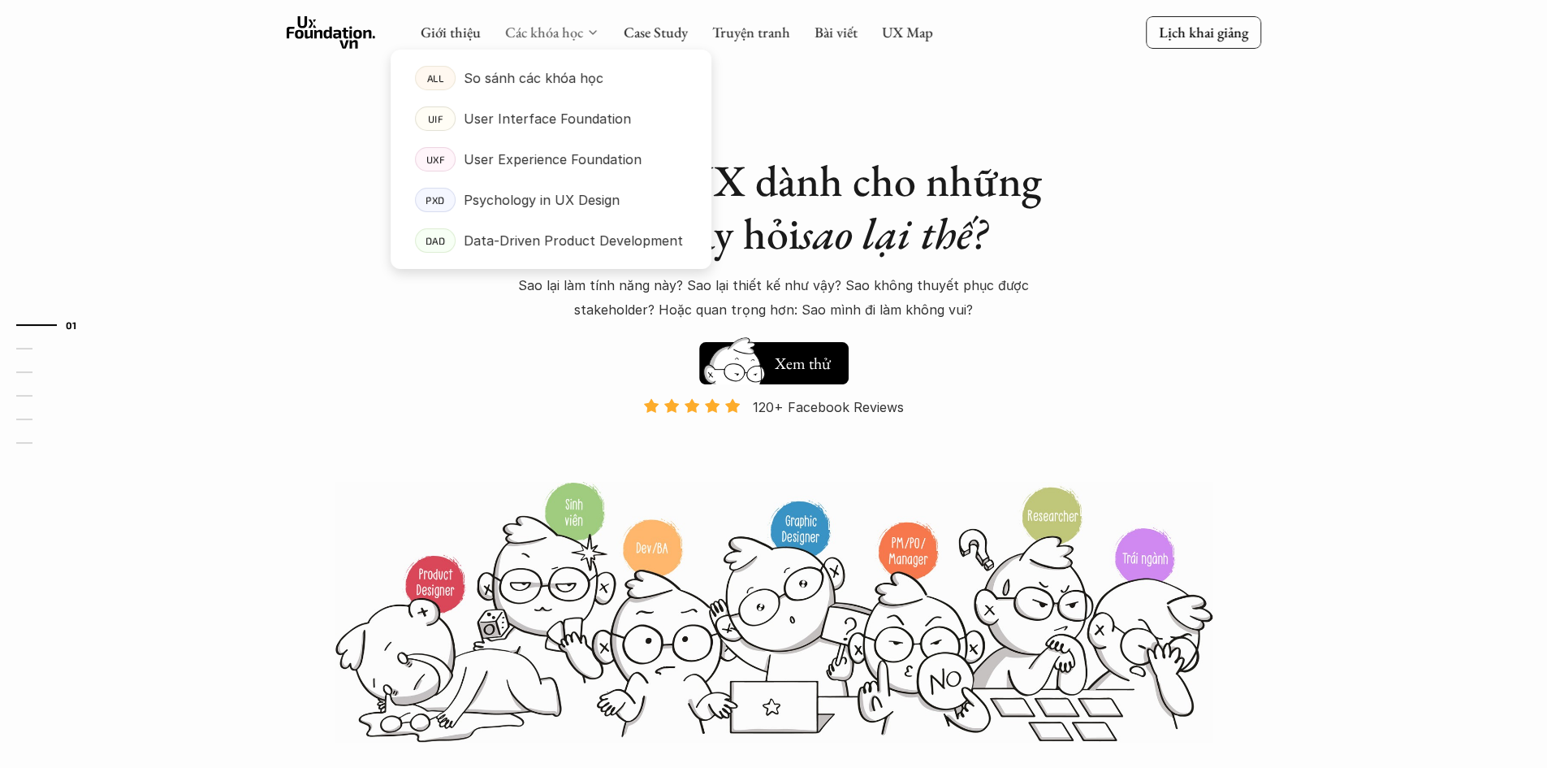
click at [565, 32] on link "Các khóa học" at bounding box center [544, 32] width 78 height 19
click at [541, 31] on link "Các khóa học" at bounding box center [544, 32] width 78 height 19
click at [573, 243] on p "Data-Driven Product Development" at bounding box center [573, 240] width 219 height 24
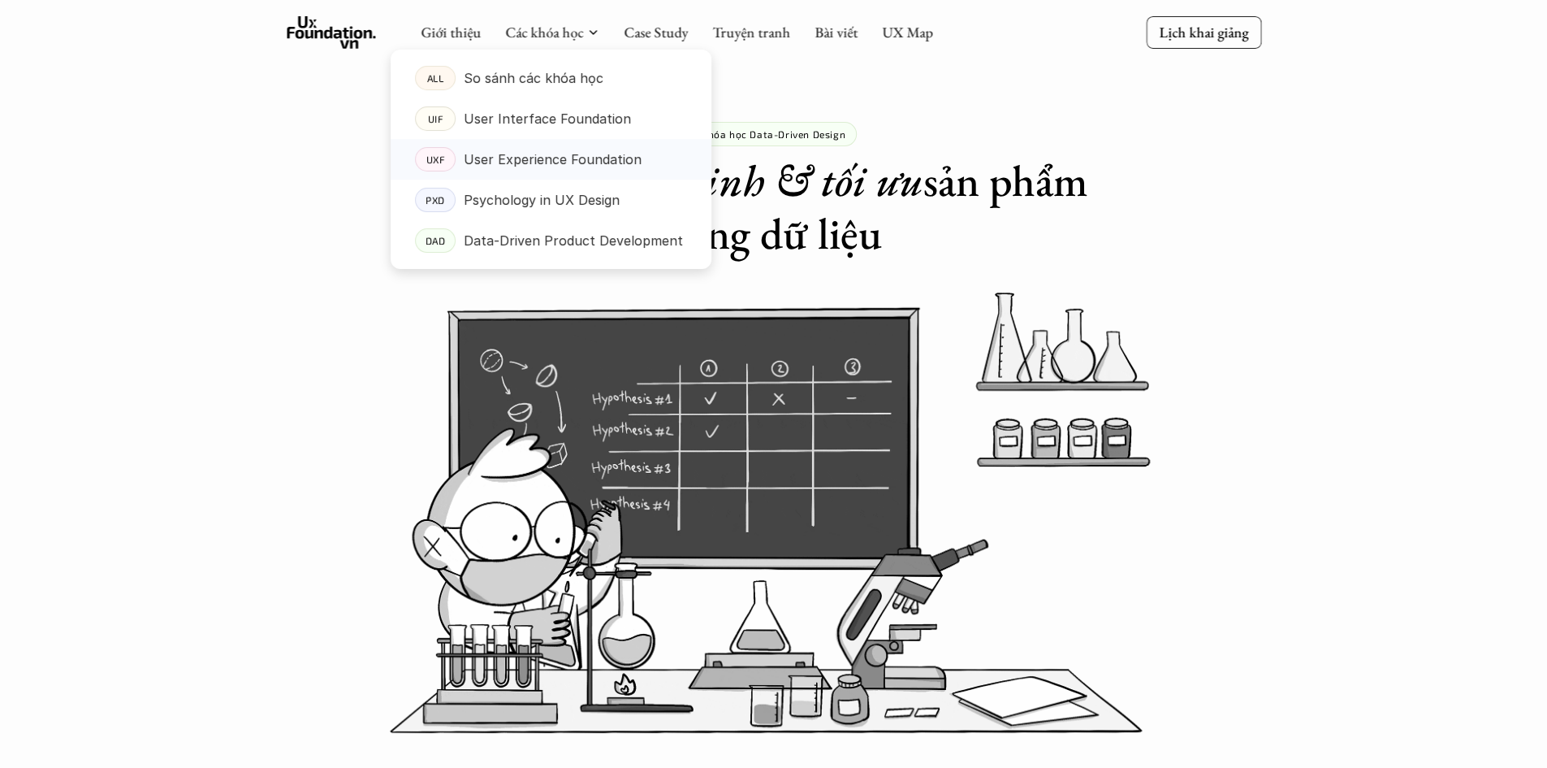
click at [578, 156] on p "User Experience Foundation" at bounding box center [553, 159] width 178 height 24
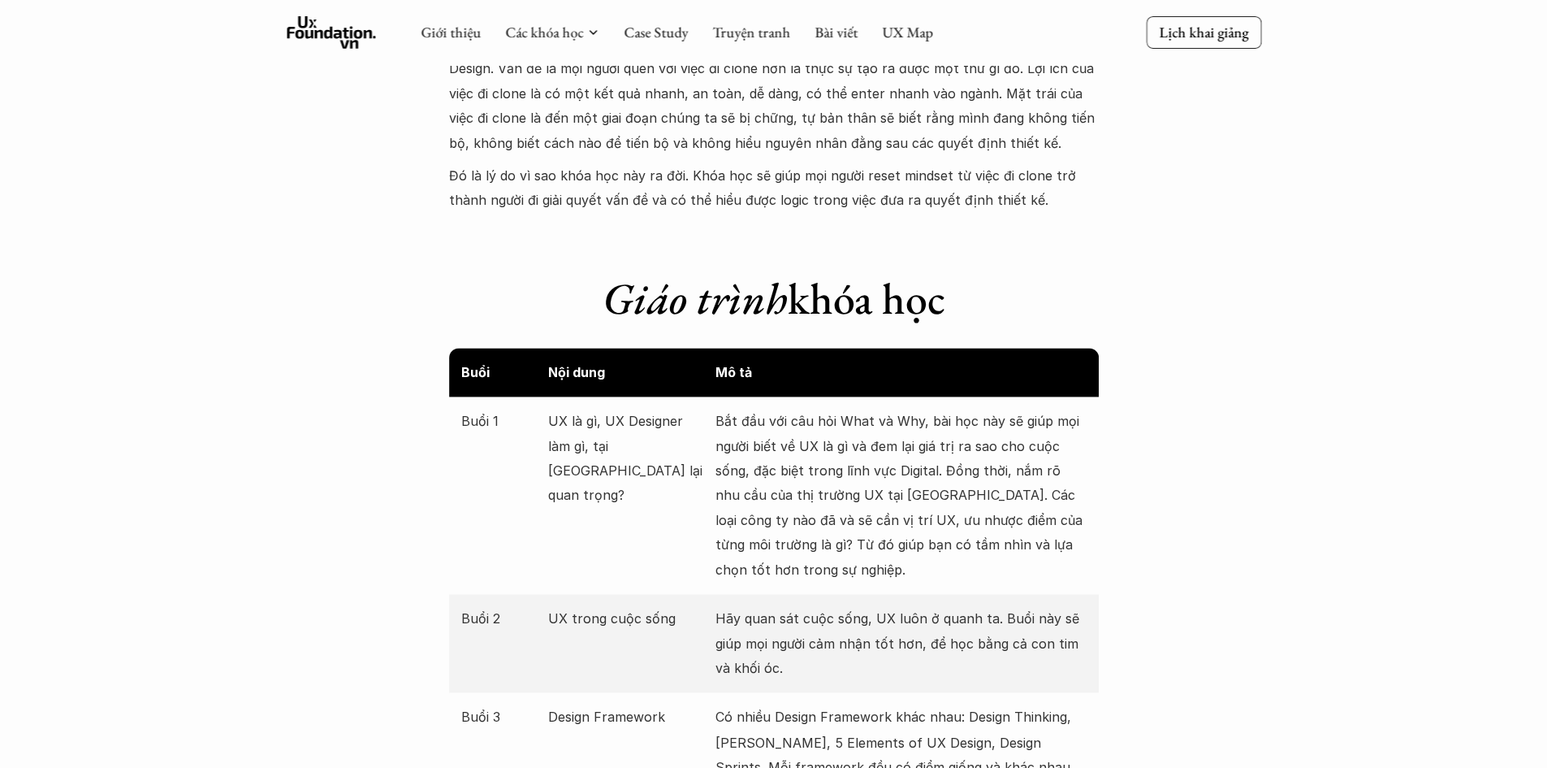
scroll to position [1462, 0]
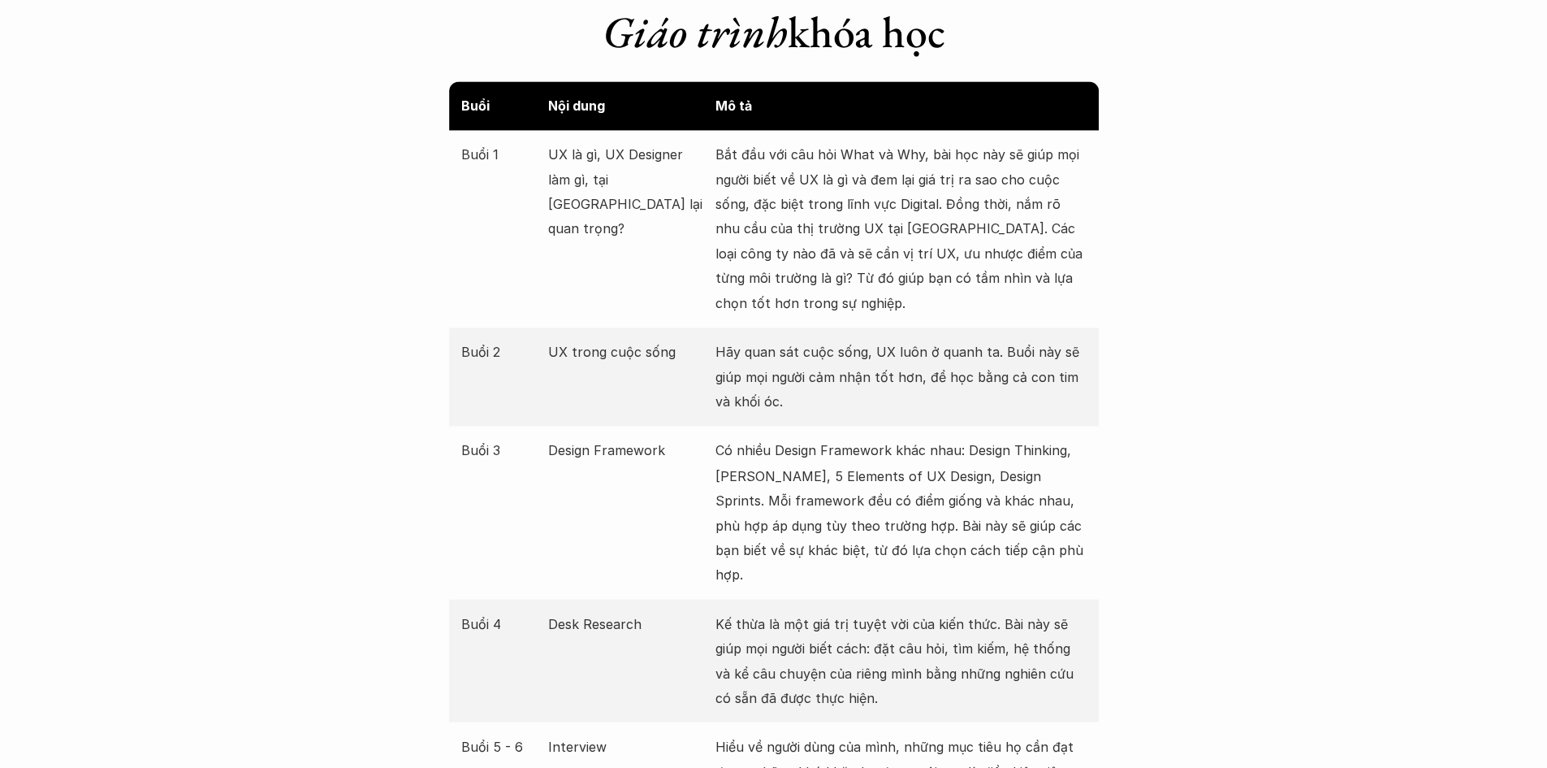
scroll to position [1850, 0]
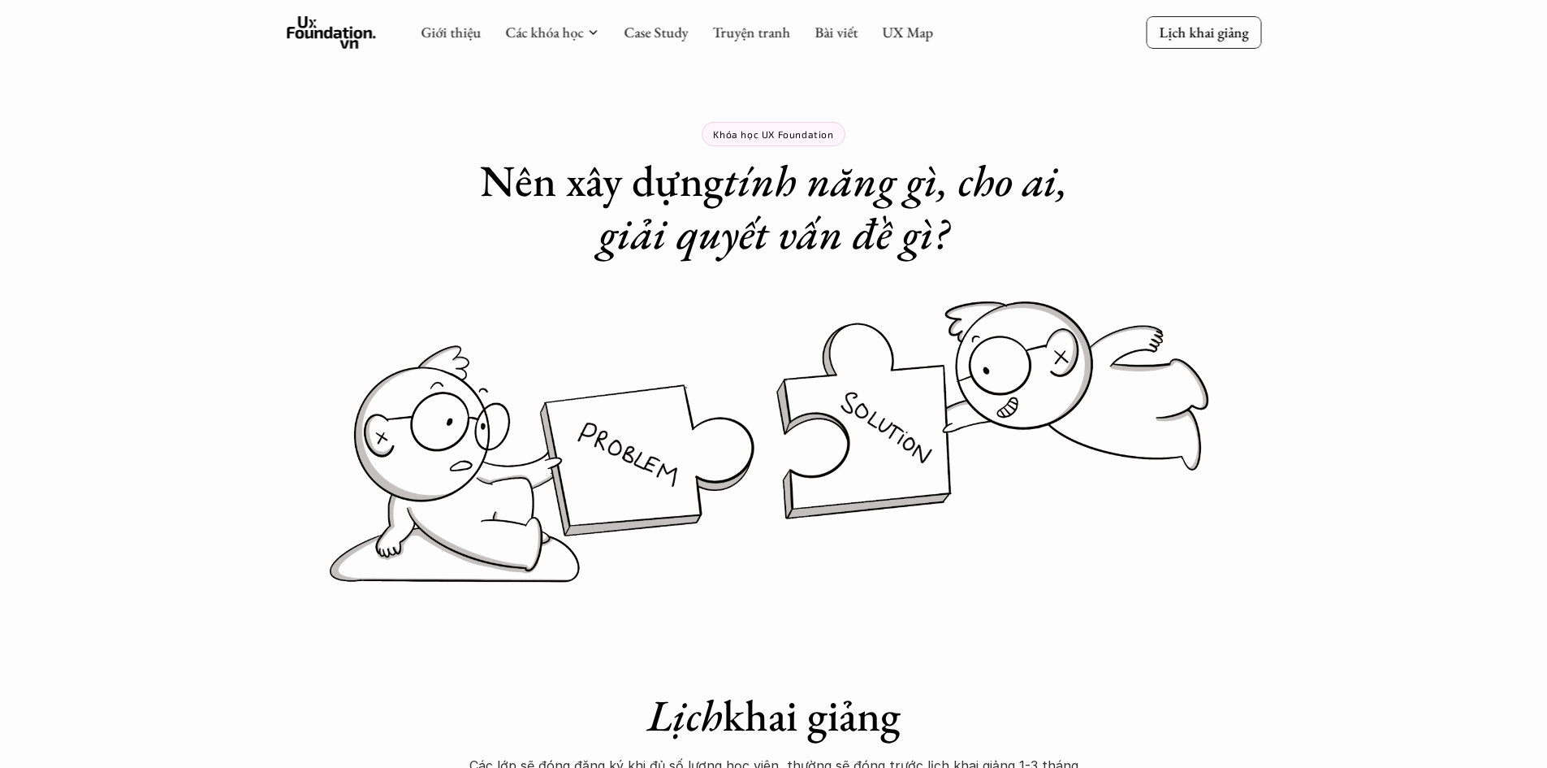
scroll to position [1580, 0]
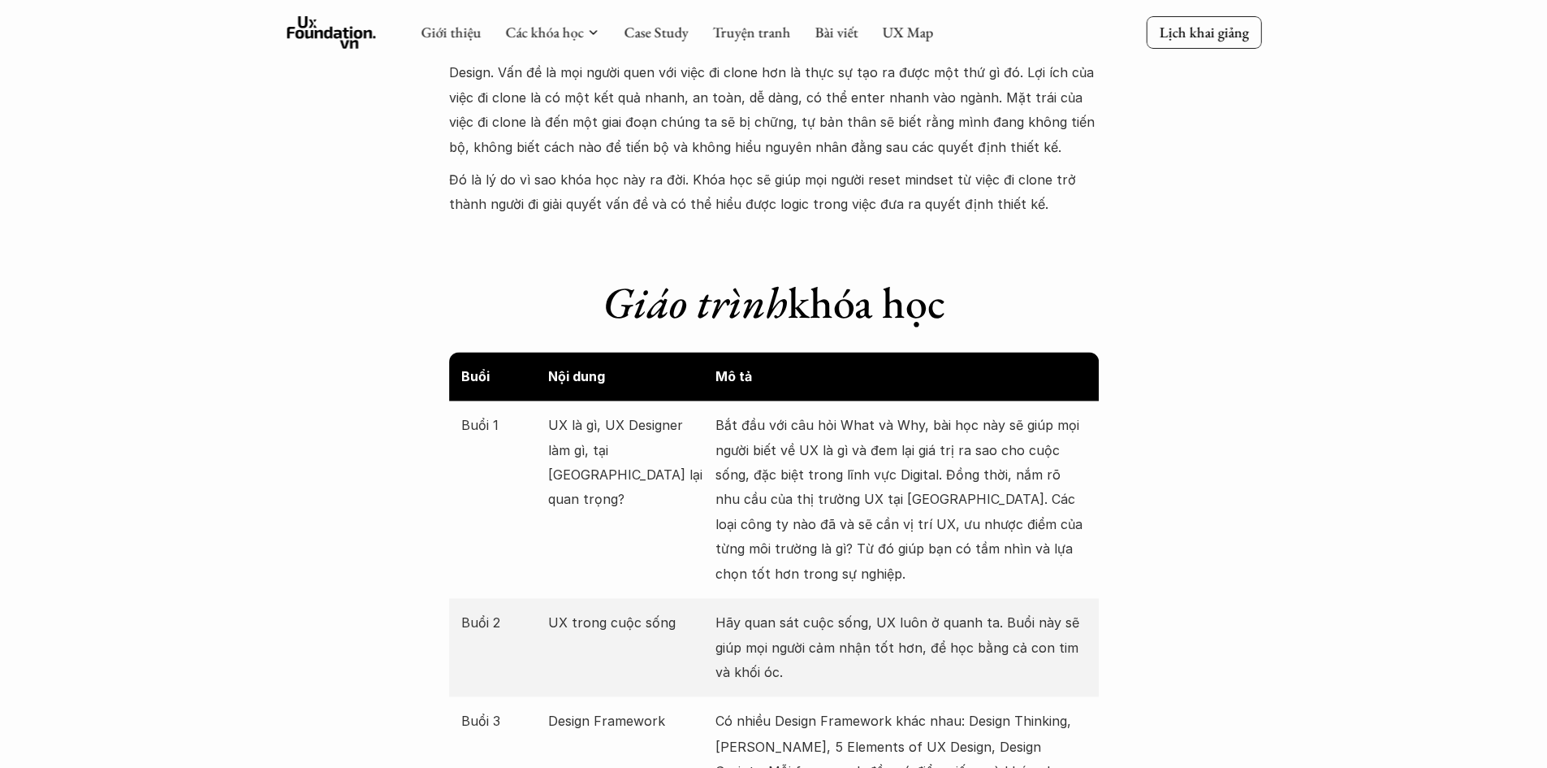
click at [348, 24] on icon at bounding box center [331, 32] width 89 height 32
